Goal: Find specific page/section: Find specific page/section

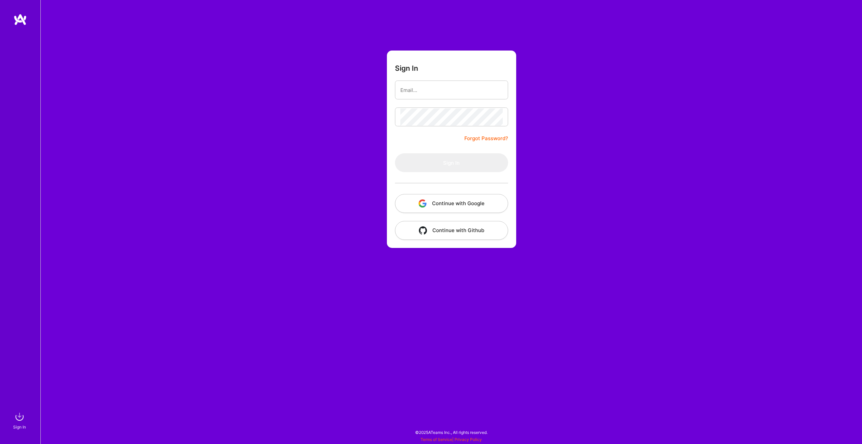
click at [450, 205] on button "Continue with Google" at bounding box center [451, 203] width 113 height 19
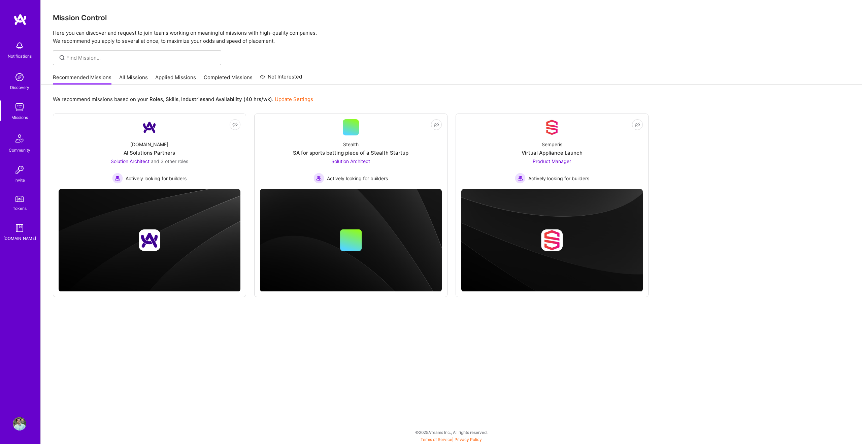
click at [176, 74] on link "Applied Missions" at bounding box center [175, 79] width 41 height 11
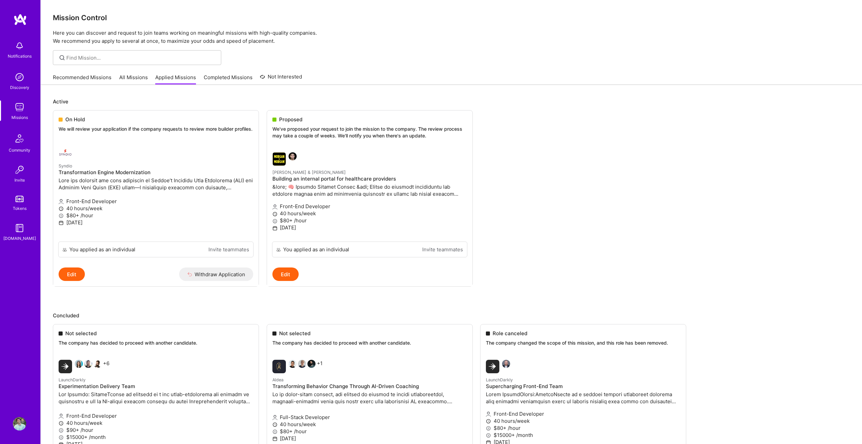
click at [90, 76] on link "Recommended Missions" at bounding box center [82, 79] width 59 height 11
